Goal: Task Accomplishment & Management: Complete application form

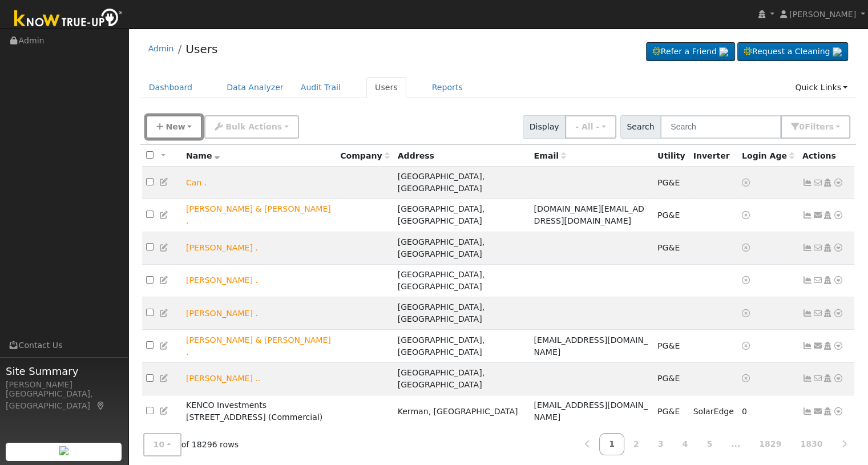
click at [168, 123] on span "New" at bounding box center [174, 126] width 19 height 9
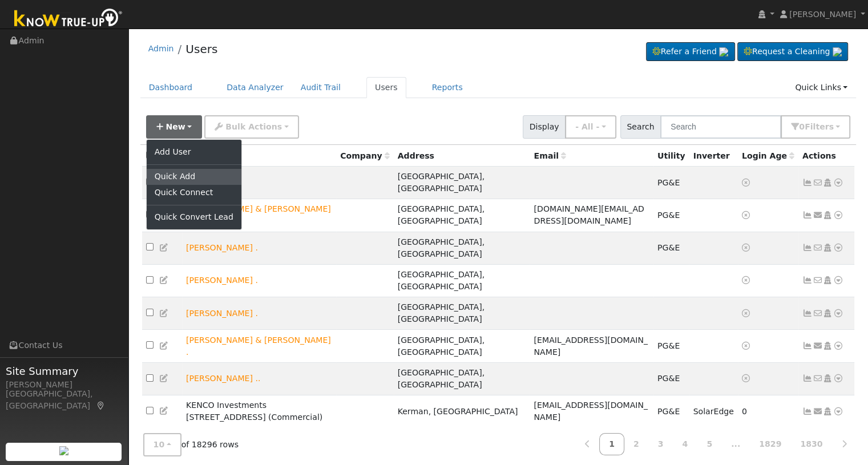
click at [167, 174] on link "Quick Add" at bounding box center [194, 177] width 95 height 16
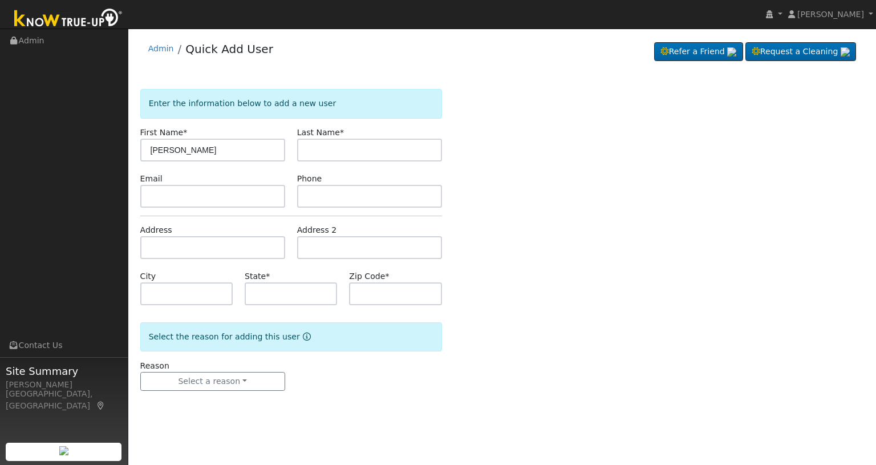
type input "[PERSON_NAME]"
type input "Sarabian"
click at [475, 248] on div "Enter the information below to add a new user First Name * Jacob Last Name * Sa…" at bounding box center [502, 251] width 724 height 325
click at [172, 378] on button "Select a reason" at bounding box center [212, 381] width 145 height 19
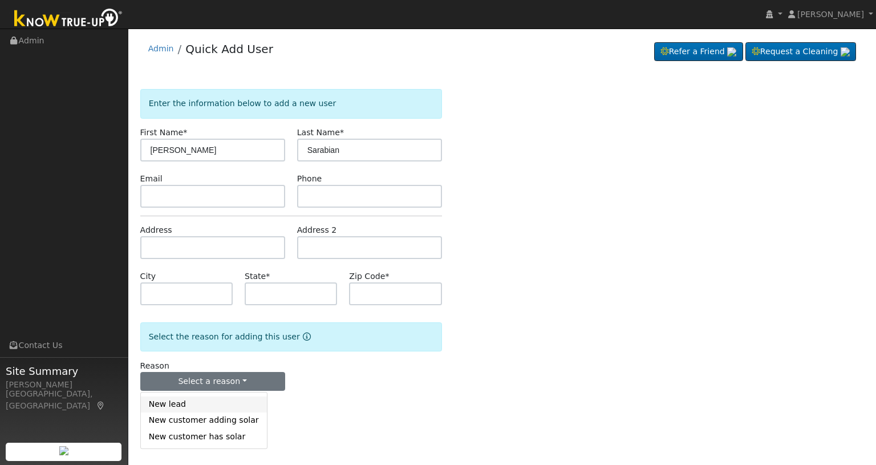
click at [167, 406] on link "New lead" at bounding box center [204, 404] width 126 height 16
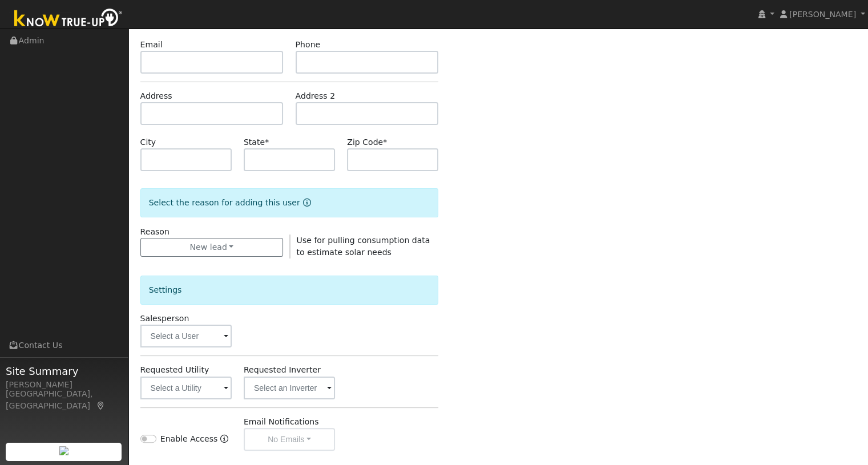
scroll to position [272, 0]
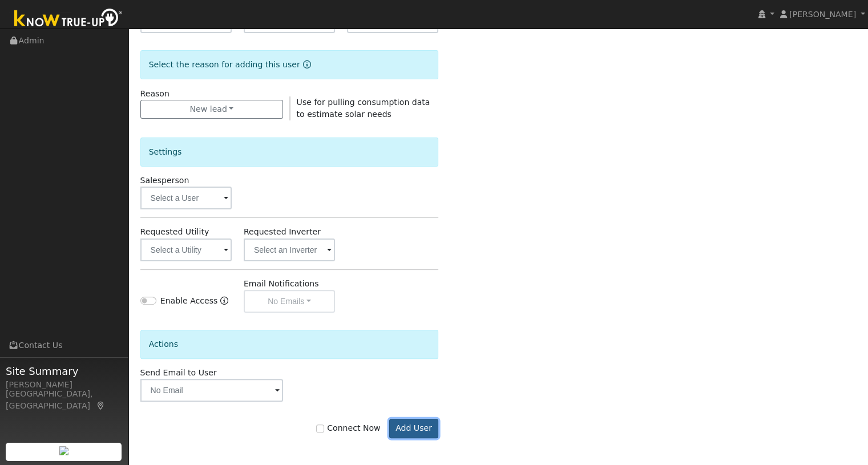
click at [408, 429] on button "Add User" at bounding box center [414, 428] width 50 height 19
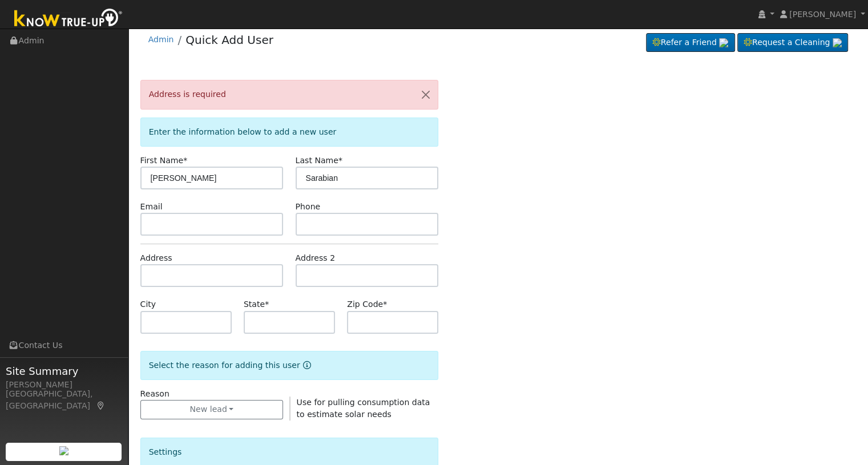
scroll to position [0, 0]
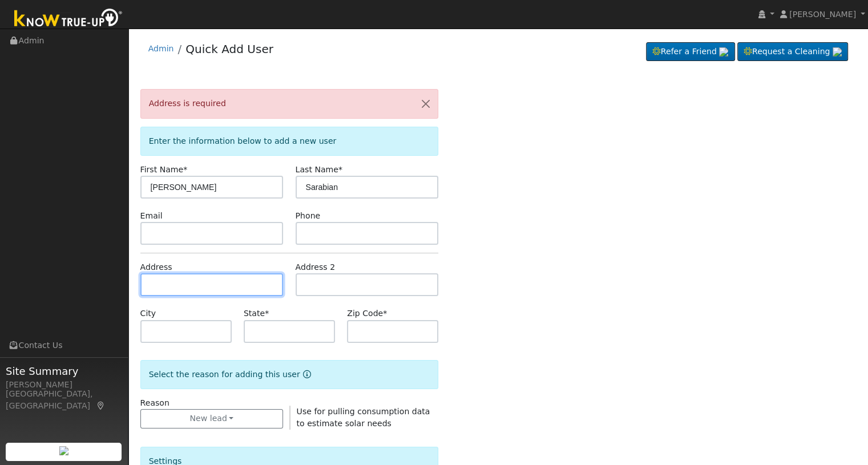
click at [202, 281] on input "text" at bounding box center [211, 284] width 143 height 23
type input "1067 East Turnberry Avenue"
type input "Fresno"
type input "CA"
type input "93730"
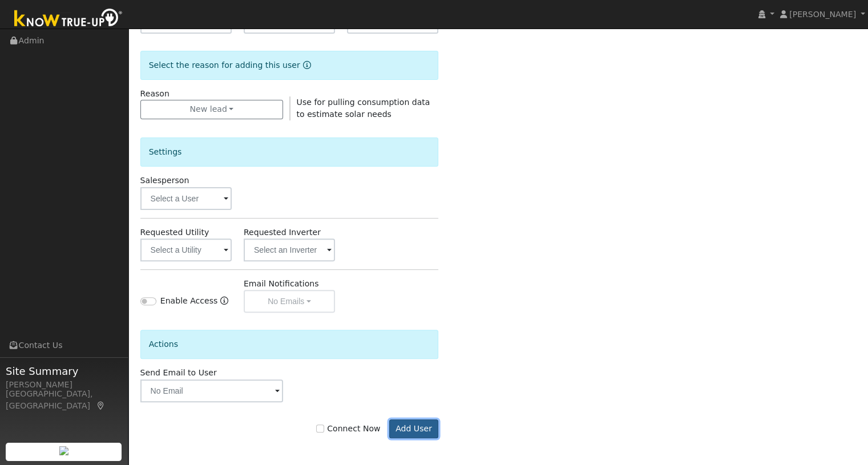
click at [416, 426] on button "Add User" at bounding box center [414, 428] width 50 height 19
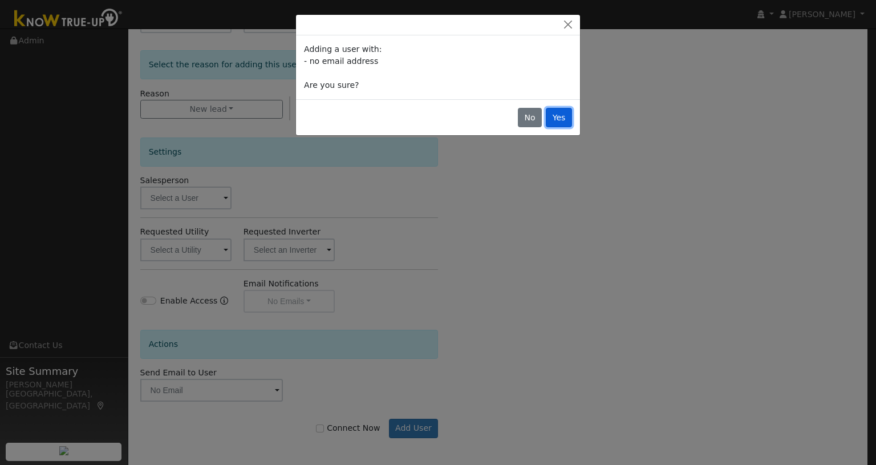
click at [558, 116] on button "Yes" at bounding box center [559, 117] width 26 height 19
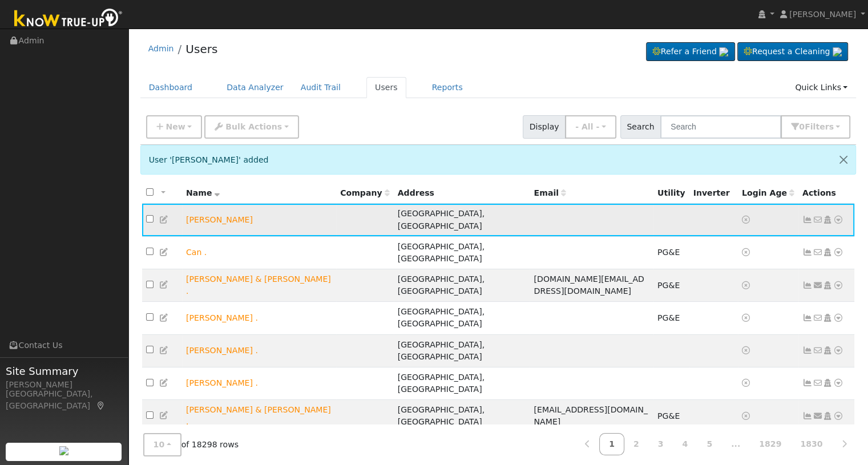
click at [840, 216] on icon at bounding box center [838, 220] width 10 height 8
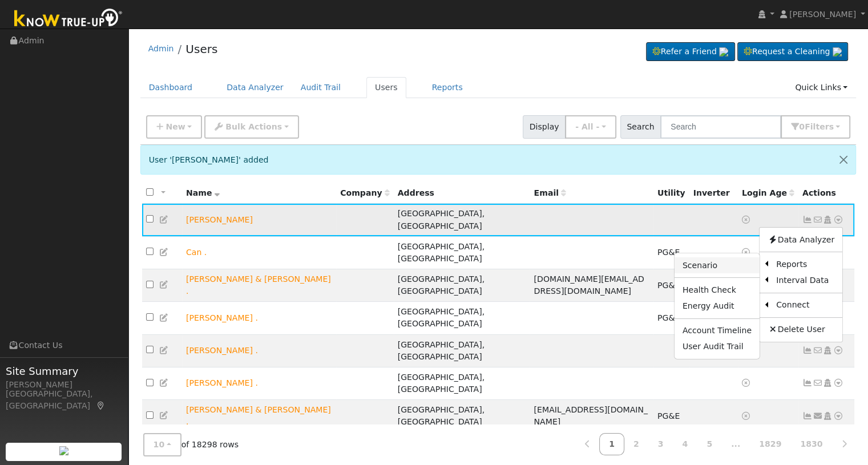
click at [711, 260] on link "Scenario" at bounding box center [716, 265] width 85 height 16
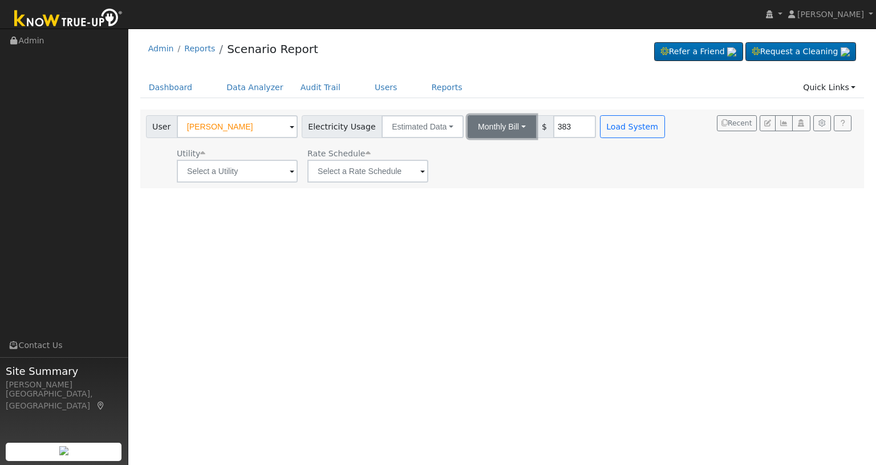
click at [499, 125] on button "Monthly Bill" at bounding box center [502, 126] width 68 height 23
click at [484, 151] on link "Annual Consumption" at bounding box center [487, 152] width 100 height 16
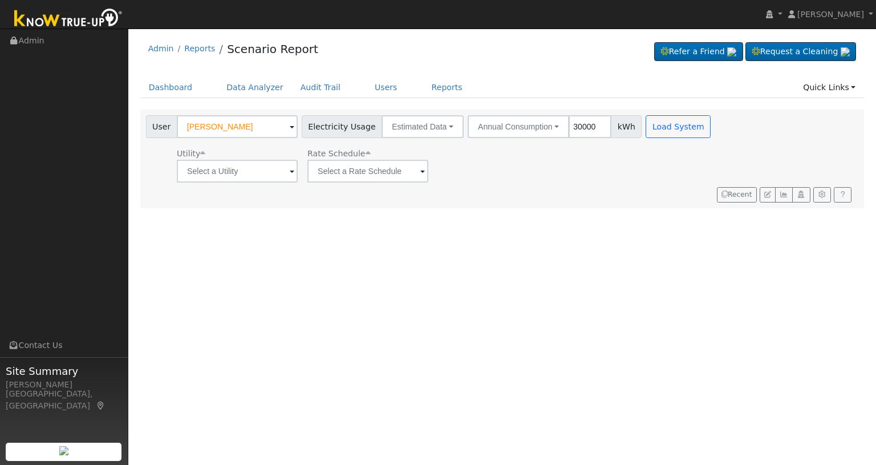
type input "30000"
click at [585, 177] on div "Utility Rate Schedule" at bounding box center [430, 163] width 572 height 39
click at [279, 173] on input "text" at bounding box center [237, 171] width 121 height 23
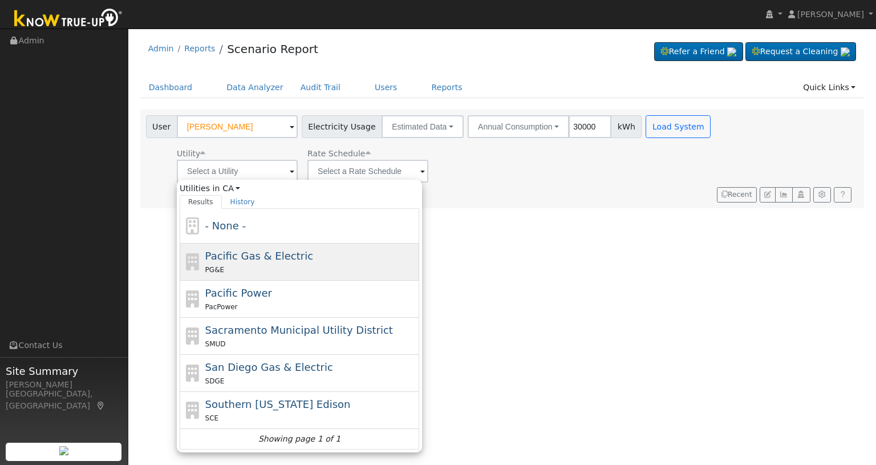
click at [259, 256] on span "Pacific Gas & Electric" at bounding box center [259, 256] width 108 height 12
type input "Pacific Gas & Electric"
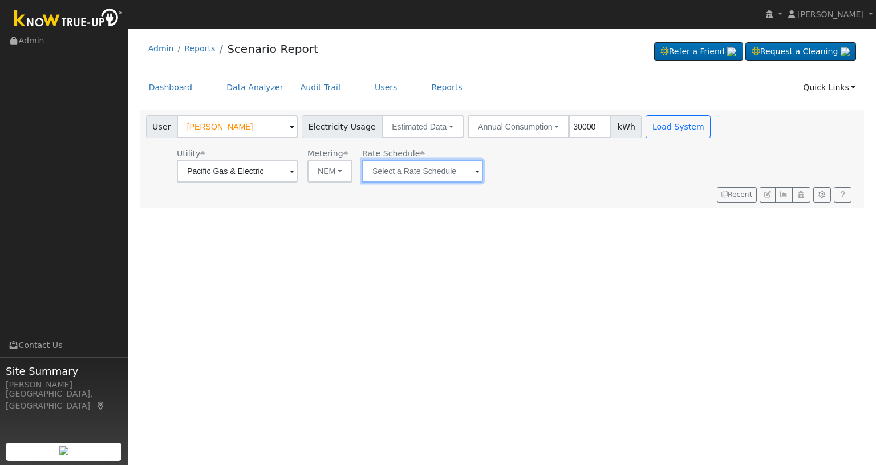
click at [406, 172] on input "text" at bounding box center [422, 171] width 121 height 23
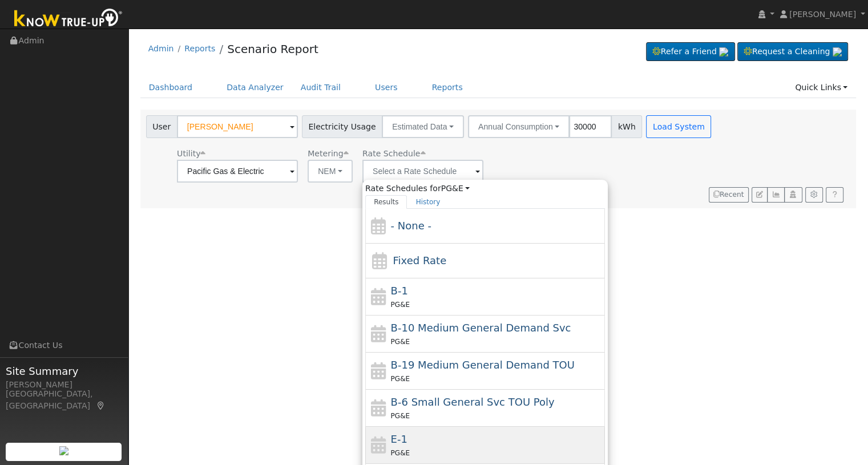
click at [435, 437] on div "E-1 PG&E" at bounding box center [497, 444] width 212 height 27
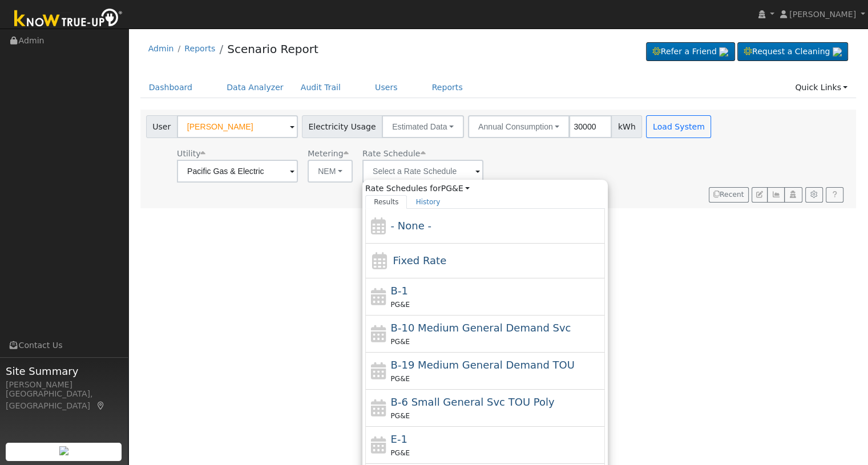
type input "E-1"
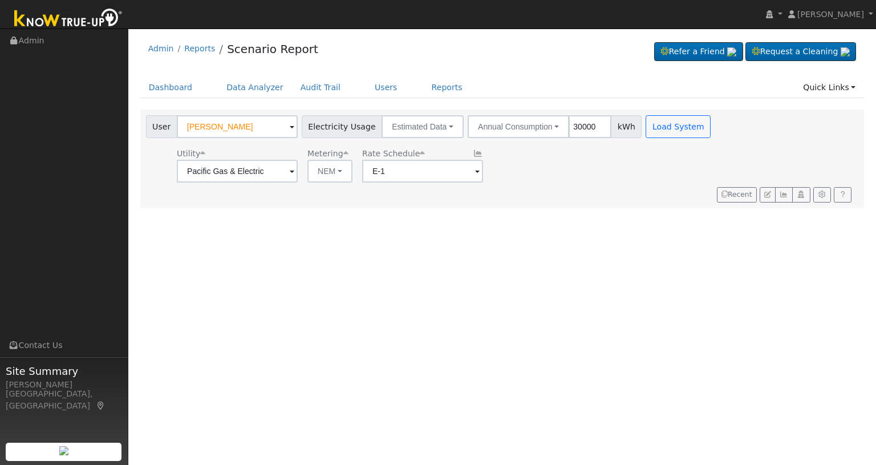
click at [675, 141] on div "User Jacob Sarabian Account Default Account Default Account 1067 East Turnberry…" at bounding box center [430, 148] width 572 height 67
click at [668, 129] on button "Load System" at bounding box center [678, 126] width 65 height 23
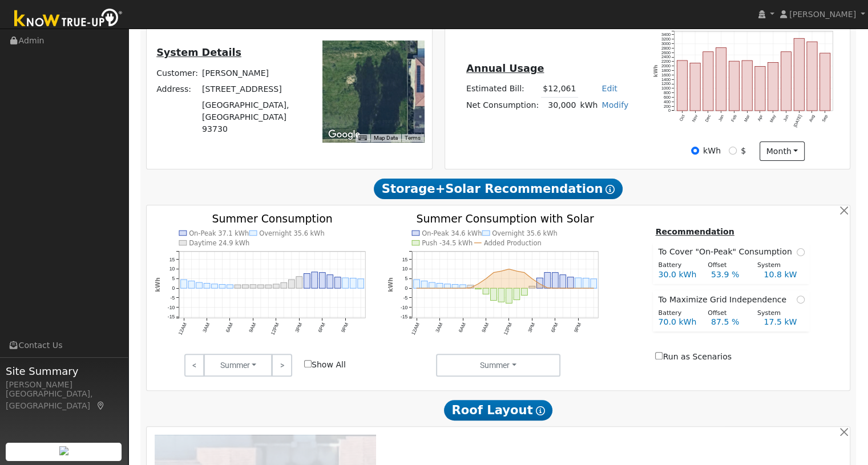
scroll to position [304, 0]
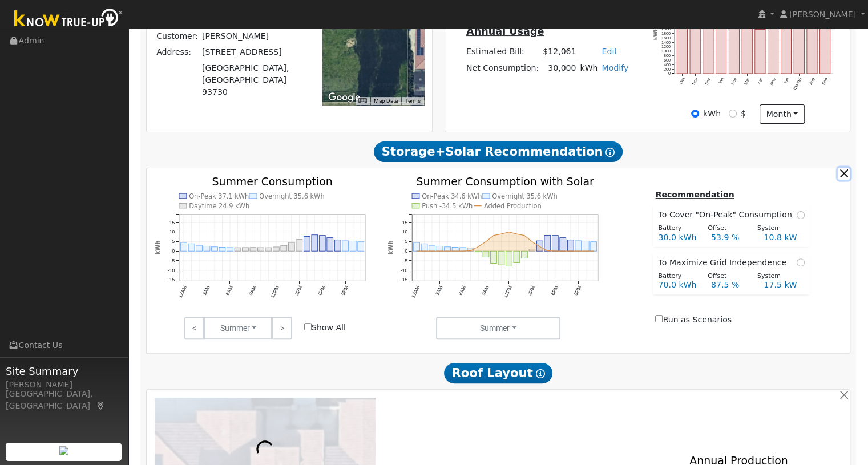
click at [840, 180] on button "button" at bounding box center [843, 174] width 12 height 12
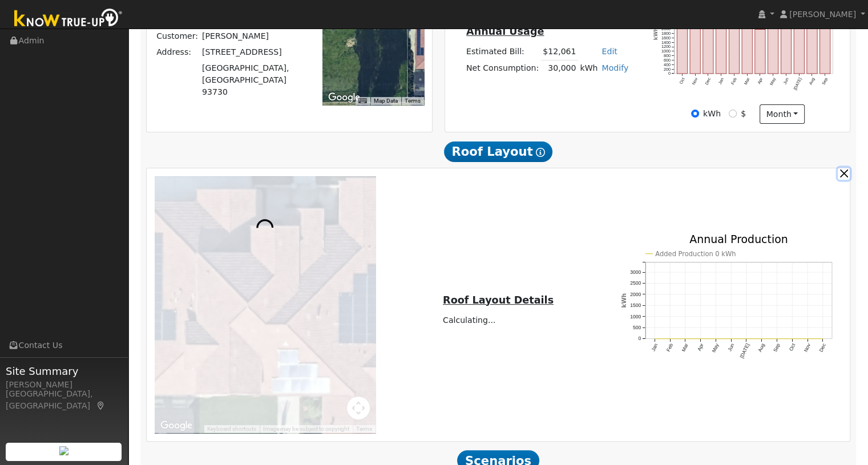
click at [840, 180] on button "button" at bounding box center [843, 174] width 12 height 12
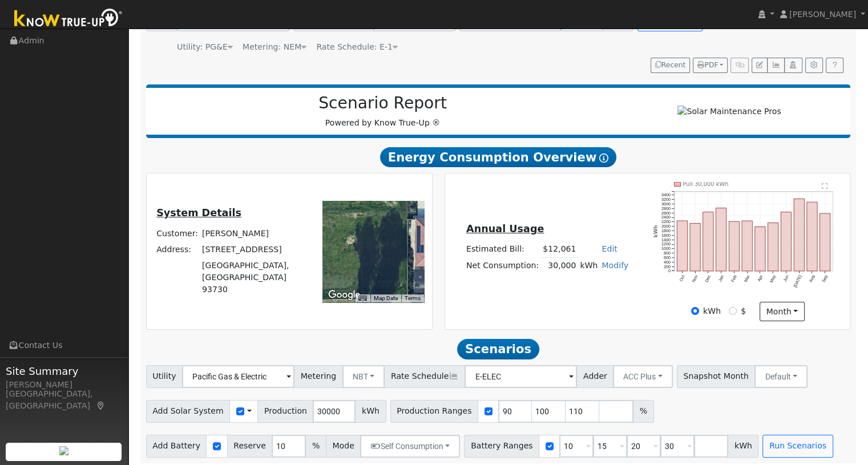
drag, startPoint x: 338, startPoint y: 335, endPoint x: 322, endPoint y: 282, distance: 55.0
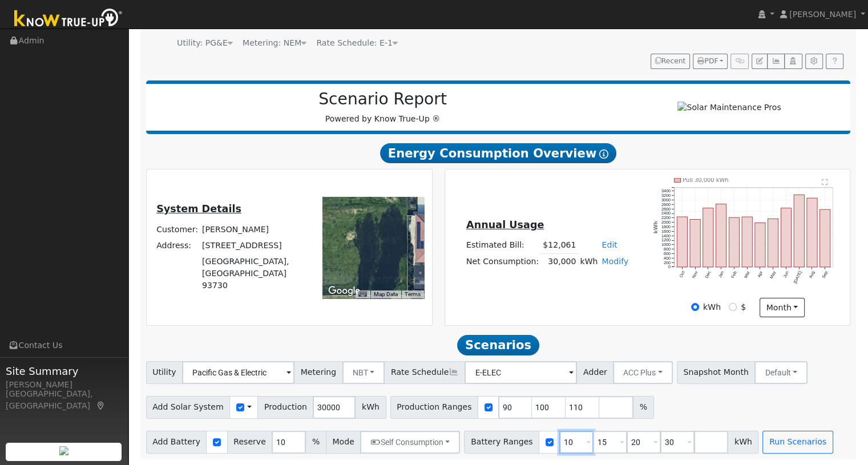
drag, startPoint x: 561, startPoint y: 441, endPoint x: 546, endPoint y: 441, distance: 15.4
click at [559, 447] on input "10" at bounding box center [576, 442] width 34 height 23
type input "15"
type input "20"
type input "30"
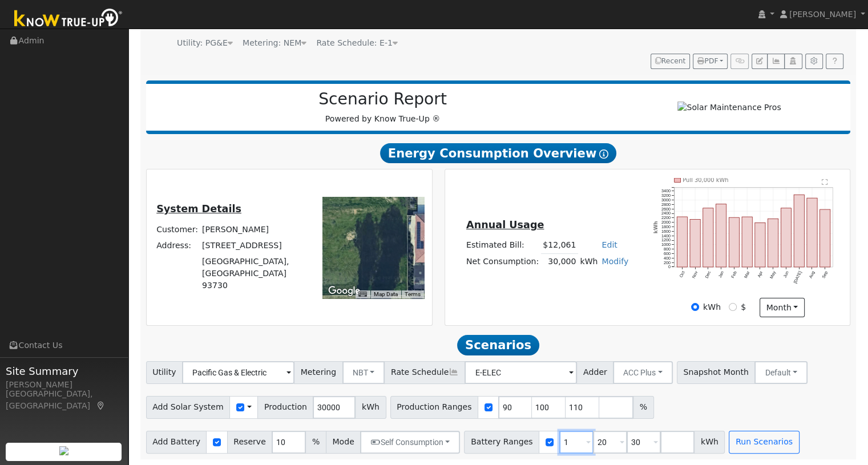
type input "20"
type input "30"
type input "3"
type input "60"
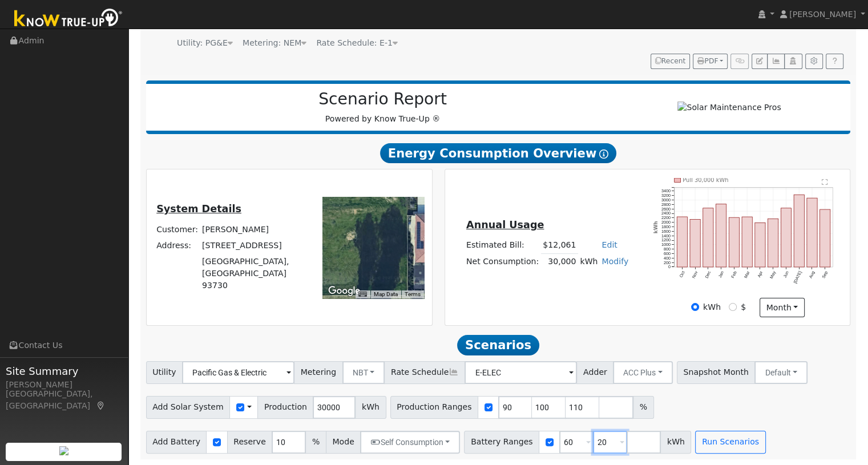
type input "20"
type input "60"
type input "40"
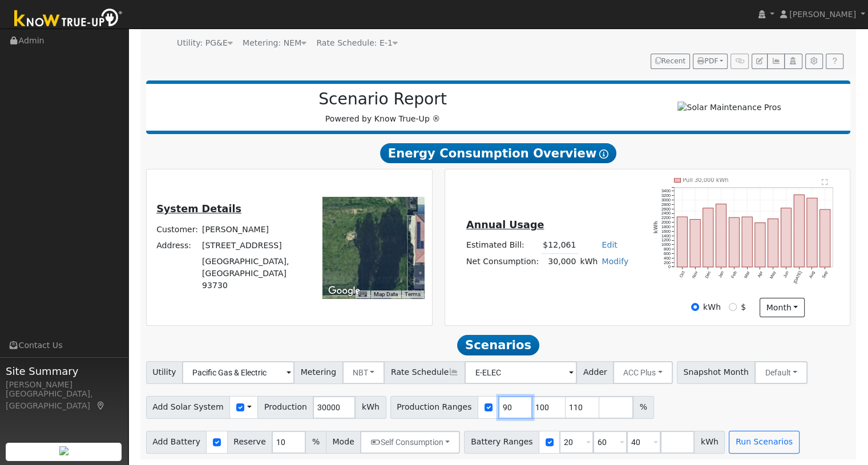
type input "60"
drag, startPoint x: 491, startPoint y: 404, endPoint x: 476, endPoint y: 410, distance: 16.1
click at [498, 410] on input "90" at bounding box center [515, 407] width 34 height 23
type input "100"
type input "110"
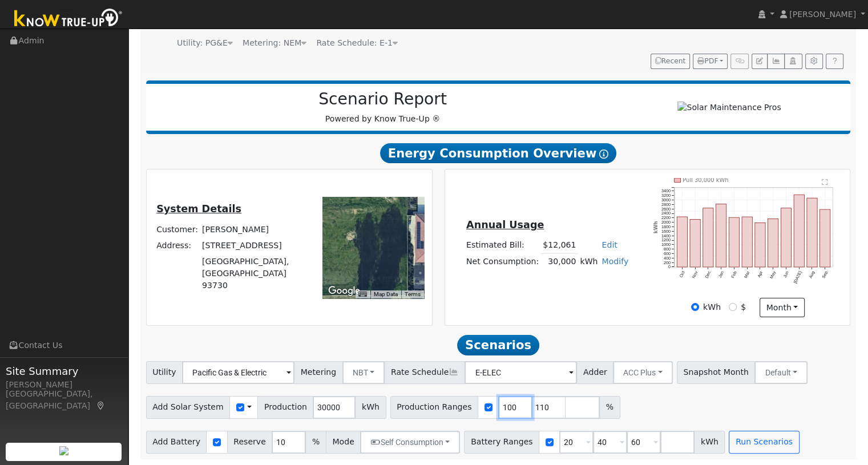
type input "100"
drag, startPoint x: 524, startPoint y: 406, endPoint x: 511, endPoint y: 412, distance: 14.0
click at [532, 412] on input "110" at bounding box center [549, 407] width 34 height 23
click at [324, 408] on input "30000" at bounding box center [334, 407] width 43 height 23
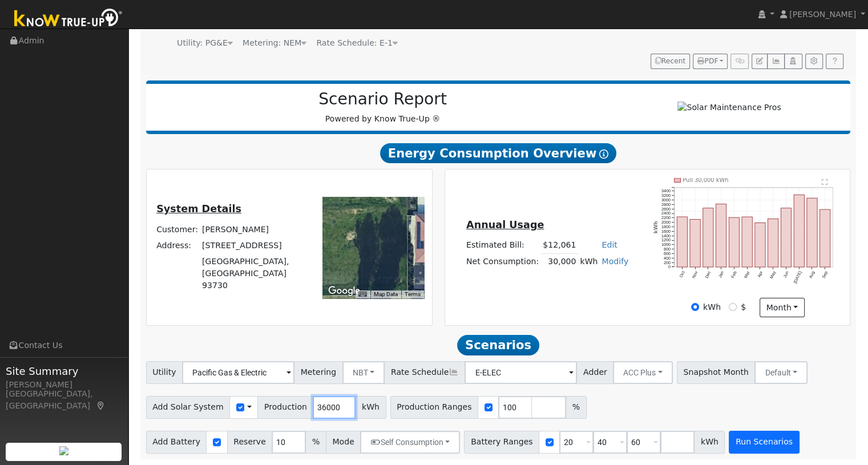
type input "36000"
click at [728, 444] on button "Run Scenarios" at bounding box center [763, 442] width 70 height 23
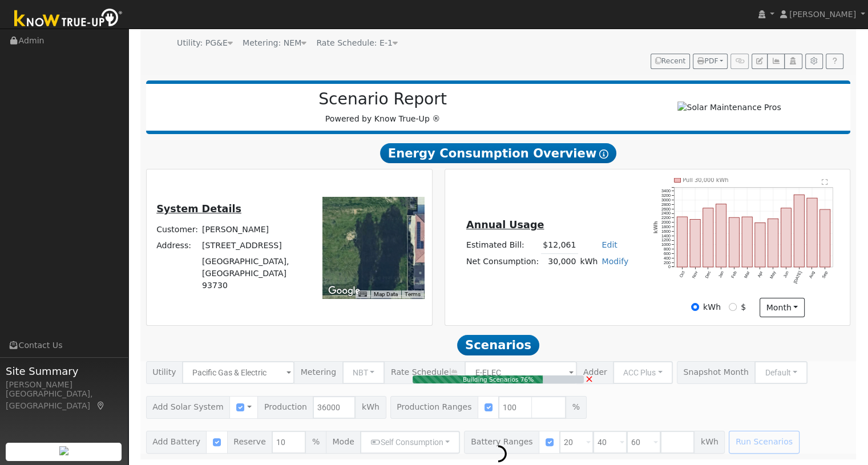
type input "24.0"
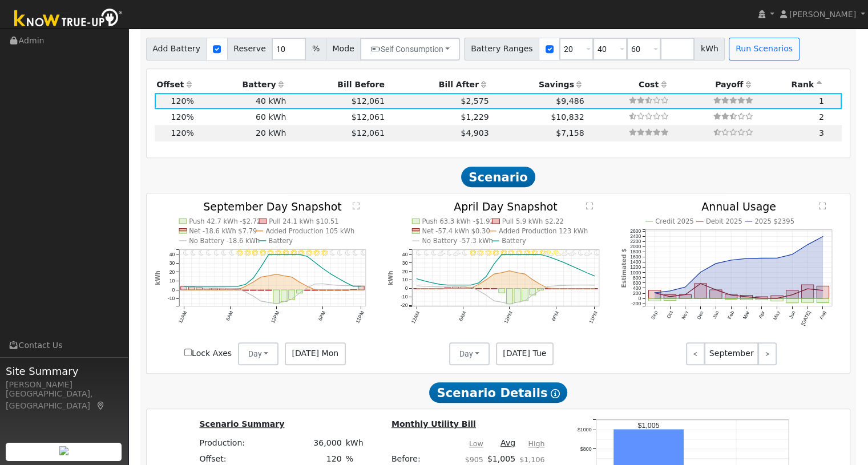
scroll to position [414, 0]
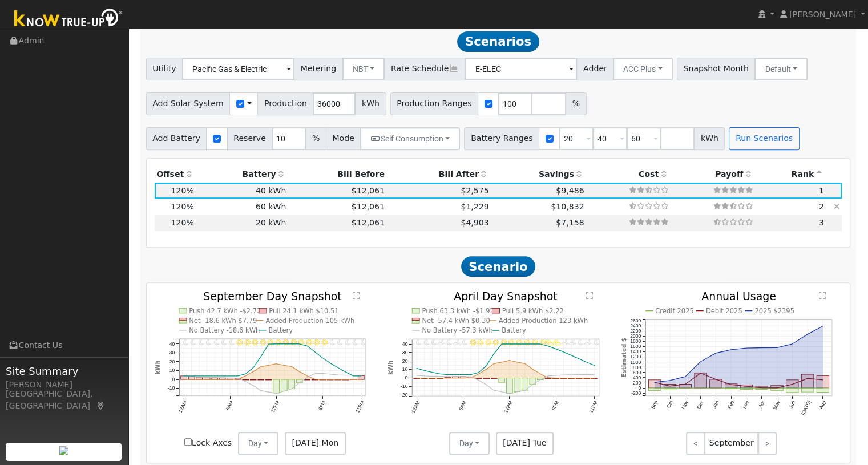
click at [300, 210] on td "$12,061" at bounding box center [337, 206] width 99 height 16
type input "$72,000"
type input "$46,800"
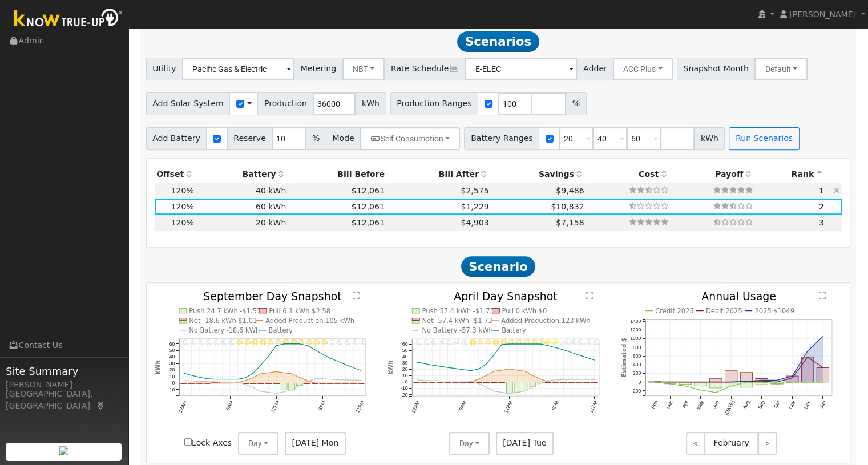
click at [319, 192] on td "$12,061" at bounding box center [337, 191] width 99 height 16
type input "$48,000"
type input "$39,600"
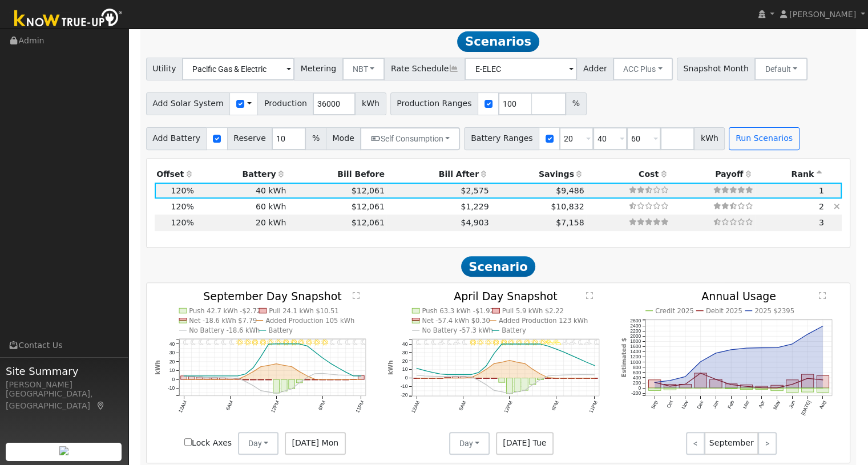
click at [417, 210] on td "$1,229" at bounding box center [438, 206] width 104 height 16
type input "$72,000"
type input "$46,800"
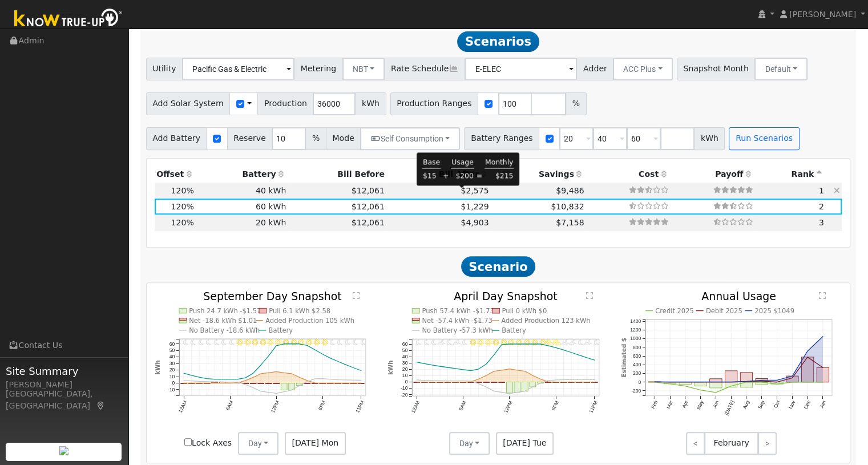
click at [463, 194] on span "$2,575" at bounding box center [474, 190] width 28 height 9
type input "$48,000"
type input "$39,600"
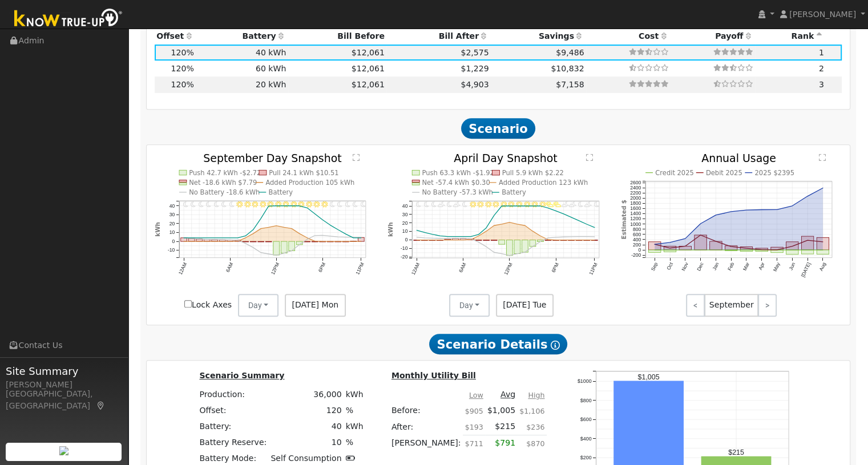
scroll to position [550, 0]
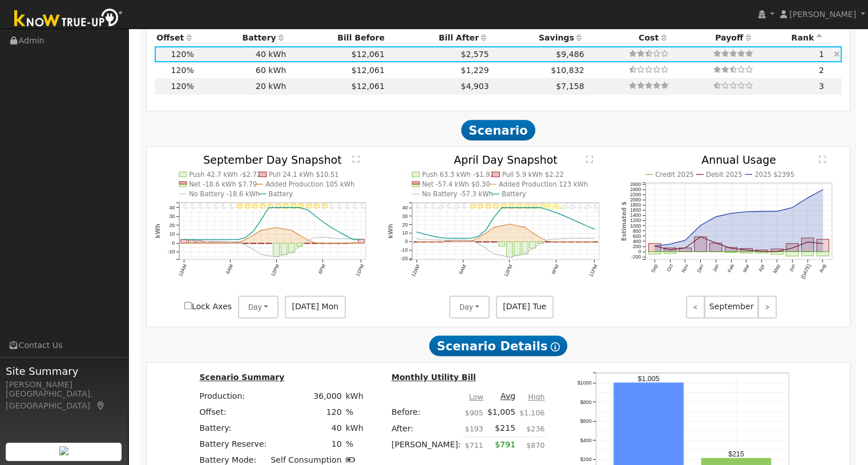
click at [260, 62] on td "40 kWh" at bounding box center [242, 54] width 92 height 16
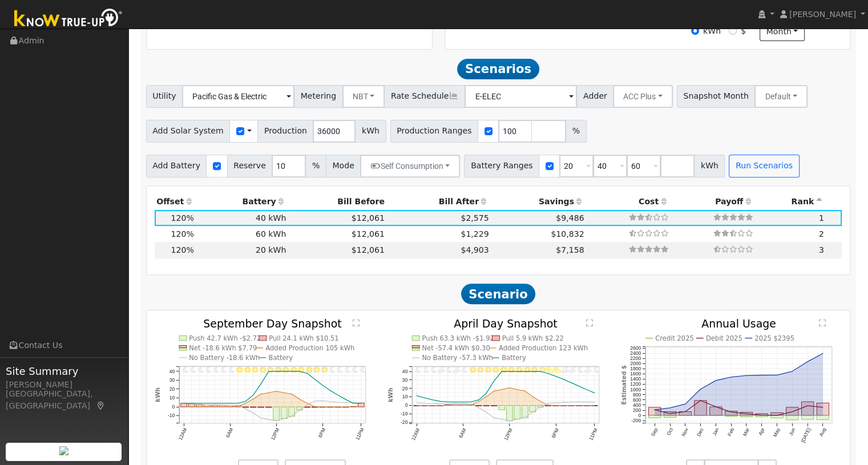
scroll to position [386, 0]
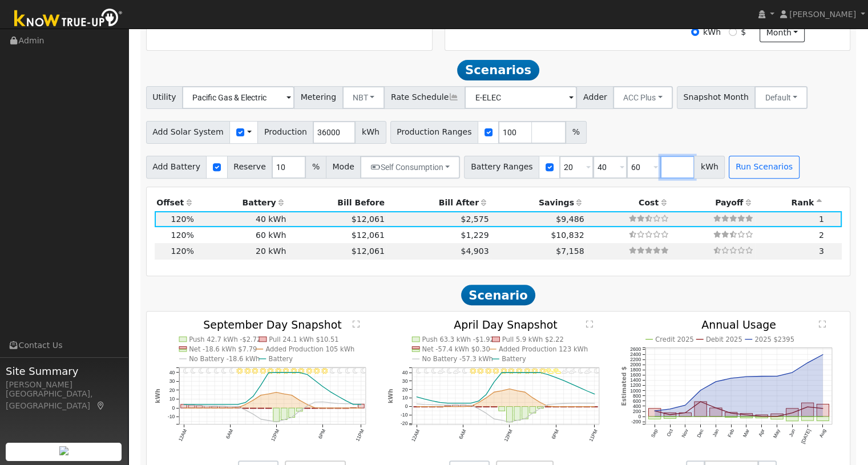
click at [660, 168] on input "number" at bounding box center [677, 167] width 34 height 23
type input "50"
type input "60"
click at [769, 176] on button "Run Scenarios" at bounding box center [797, 167] width 70 height 23
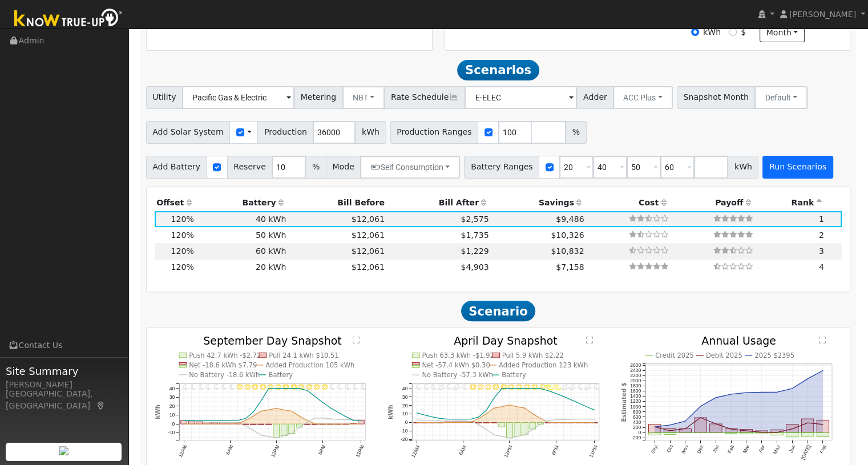
scroll to position [414, 0]
